Goal: Task Accomplishment & Management: Complete application form

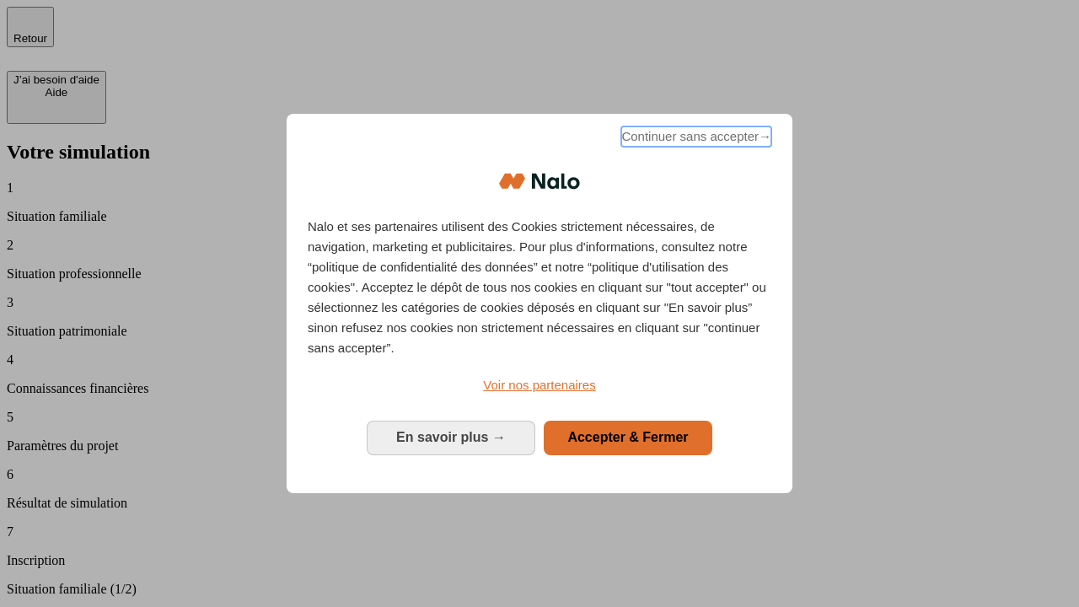
click at [694, 139] on span "Continuer sans accepter →" at bounding box center [696, 136] width 150 height 20
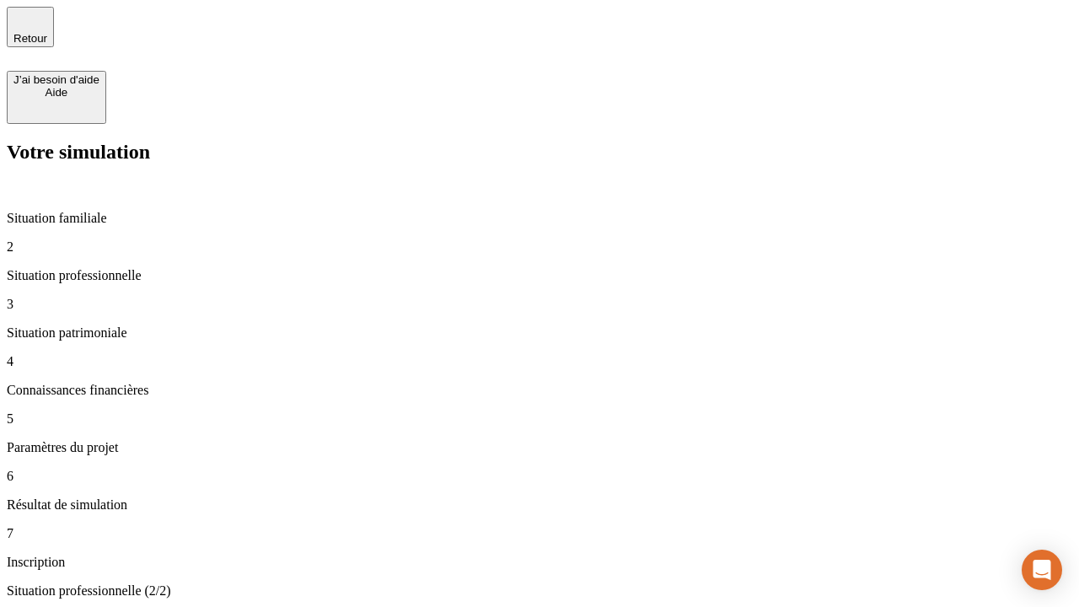
type input "30 000"
type input "1 000"
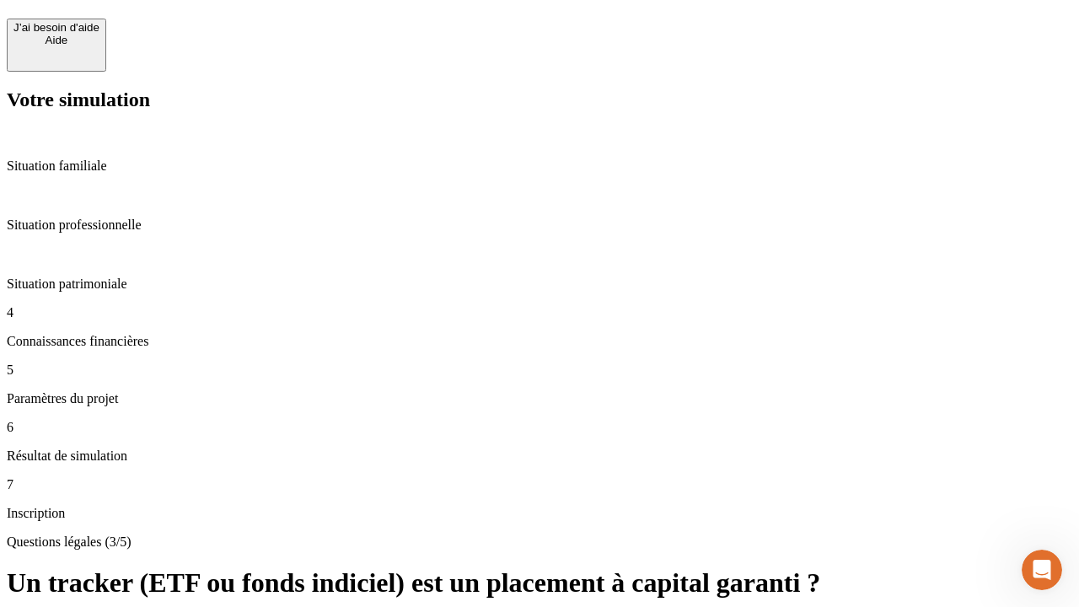
scroll to position [37, 0]
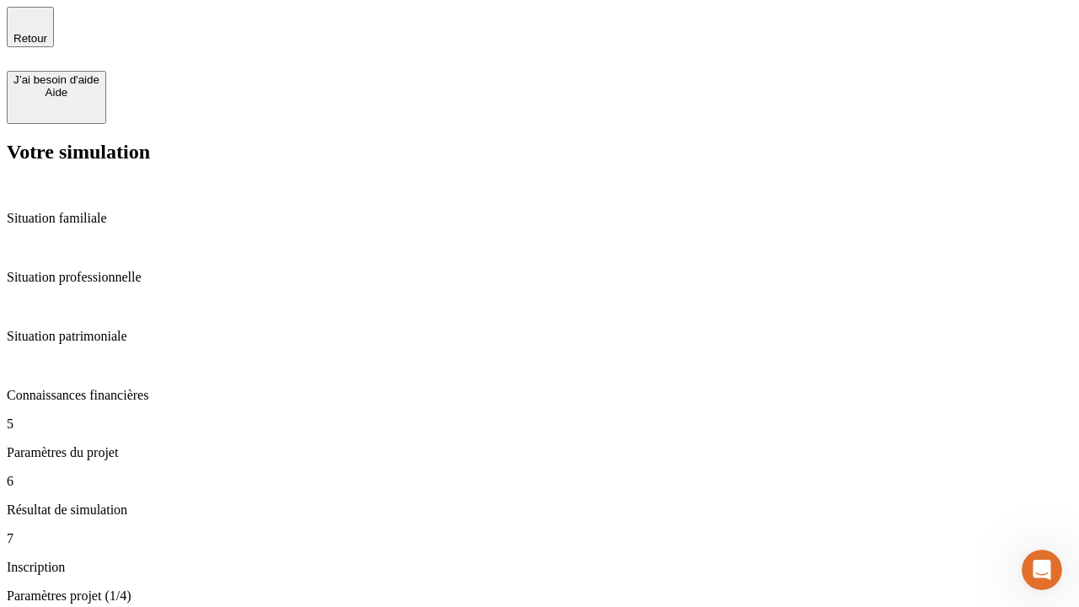
scroll to position [574, 0]
type input "65"
type input "5 000"
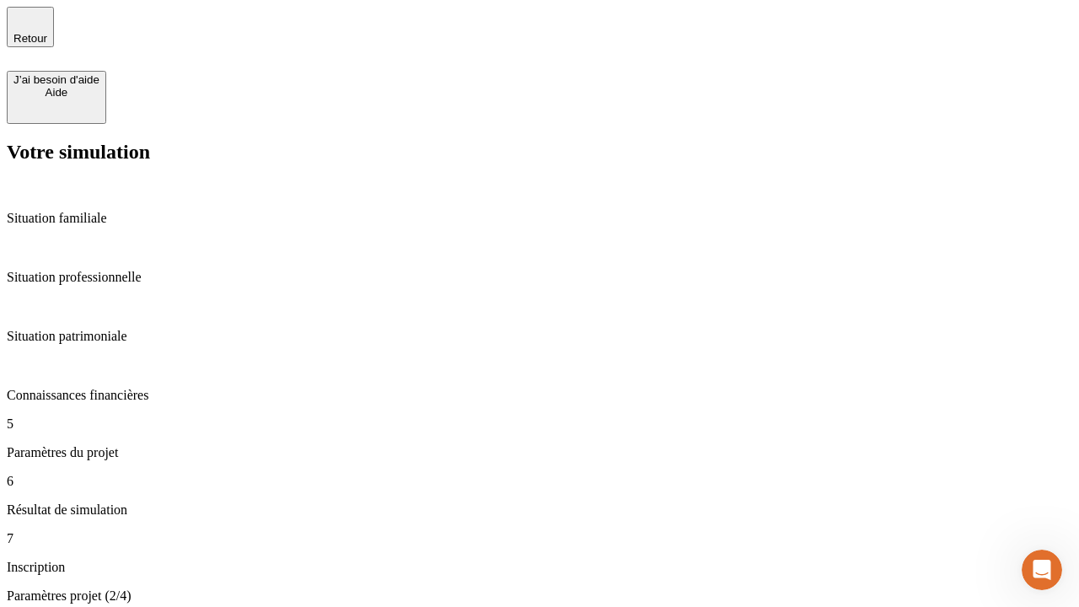
type input "640"
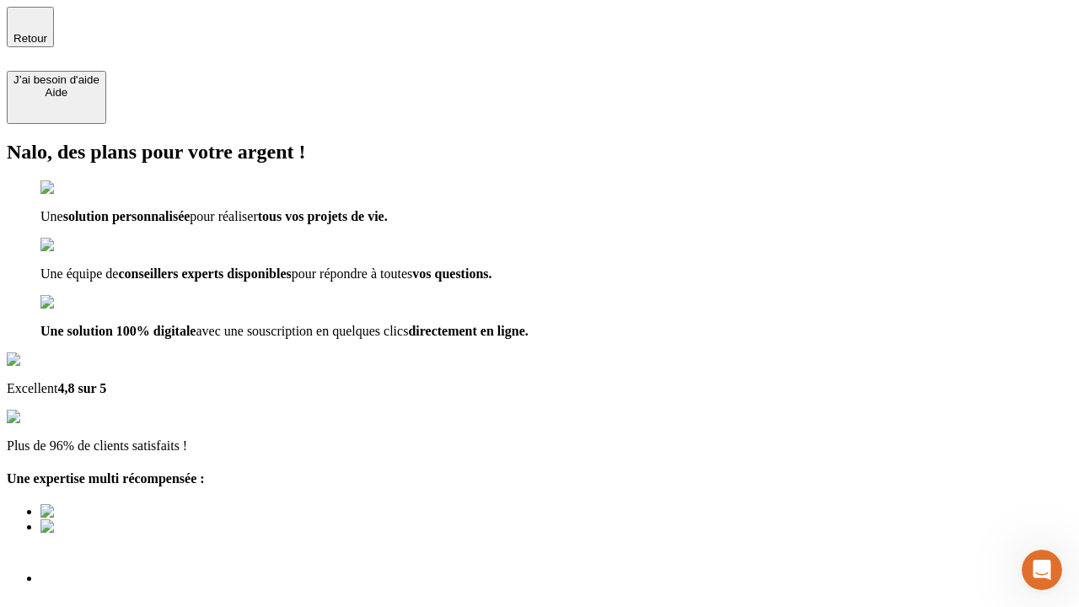
type input "[EMAIL_ADDRESS][DOMAIN_NAME]"
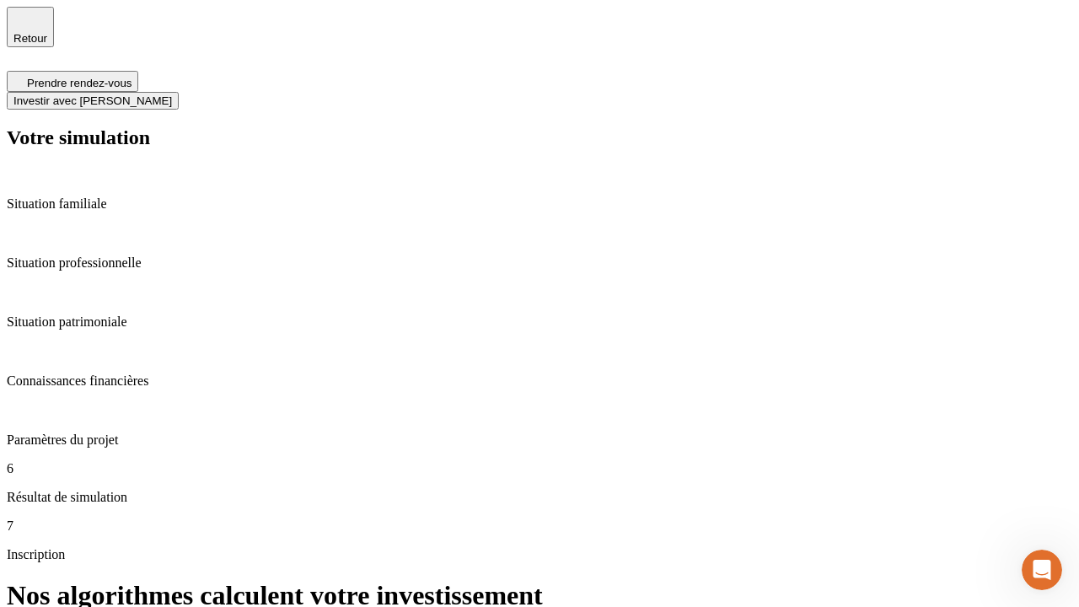
click at [172, 94] on span "Investir avec [PERSON_NAME]" at bounding box center [92, 100] width 158 height 13
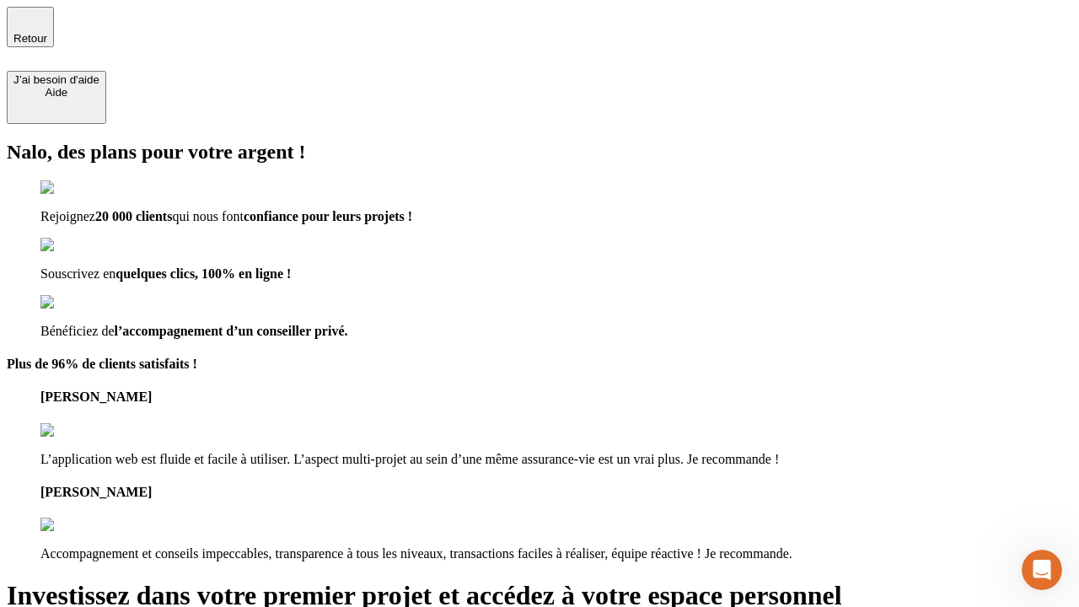
type input "[PERSON_NAME][EMAIL_ADDRESS][DOMAIN_NAME]"
